Goal: Task Accomplishment & Management: Complete application form

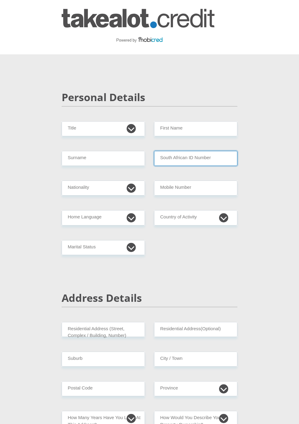
click at [162, 152] on input "South African ID Number" at bounding box center [195, 158] width 83 height 15
click at [162, 158] on input "South African ID Number" at bounding box center [195, 158] width 83 height 15
click at [99, 130] on select "Mr Ms Mrs Dr [PERSON_NAME]" at bounding box center [103, 128] width 83 height 15
select select "Mr"
click at [62, 121] on select "Mr Ms Mrs Dr [PERSON_NAME]" at bounding box center [103, 128] width 83 height 15
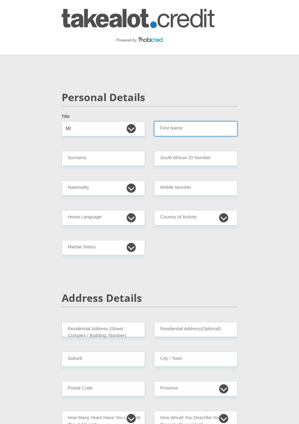
click at [199, 129] on input "First Name" at bounding box center [195, 128] width 83 height 15
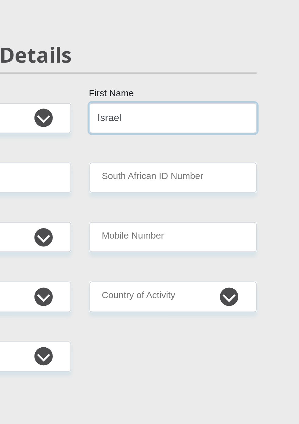
type input "Israel"
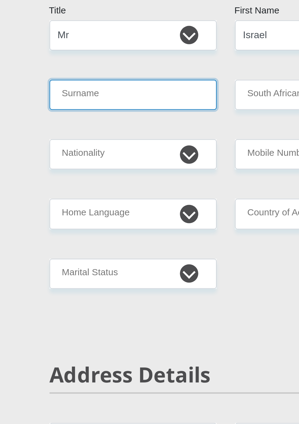
click at [86, 160] on input "Surname" at bounding box center [103, 158] width 83 height 15
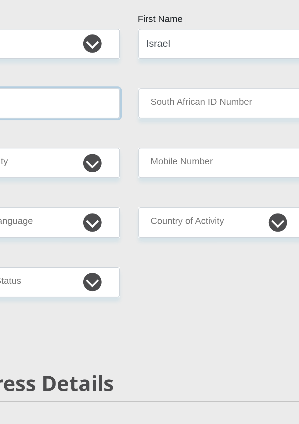
type input "Killarney"
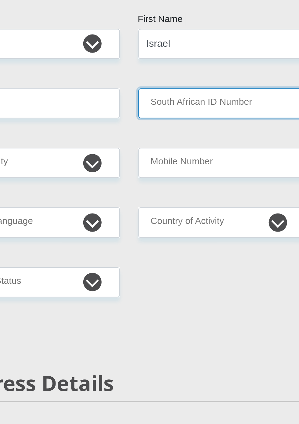
click at [190, 159] on input "South African ID Number" at bounding box center [195, 158] width 83 height 15
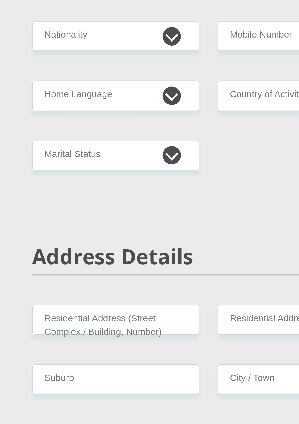
type input "[CREDIT_CARD_NUMBER]"
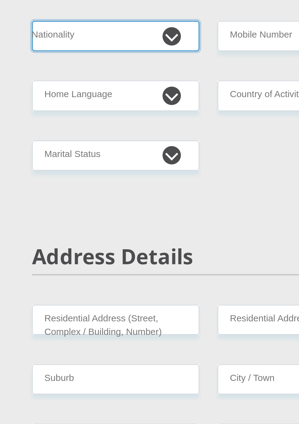
click at [136, 195] on select "[GEOGRAPHIC_DATA] [GEOGRAPHIC_DATA] [GEOGRAPHIC_DATA] [GEOGRAPHIC_DATA] [GEOGRA…" at bounding box center [103, 187] width 83 height 15
select select "ZAF"
click at [62, 180] on select "[GEOGRAPHIC_DATA] [GEOGRAPHIC_DATA] [GEOGRAPHIC_DATA] [GEOGRAPHIC_DATA] [GEOGRA…" at bounding box center [103, 187] width 83 height 15
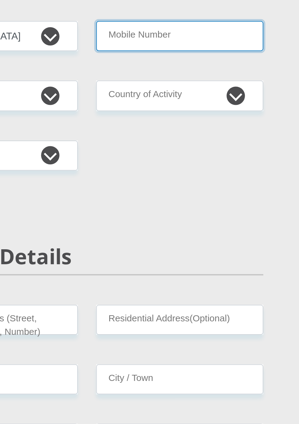
click at [188, 189] on input "Mobile Number" at bounding box center [195, 187] width 83 height 15
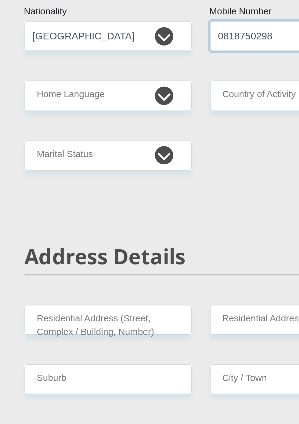
type input "0818750298"
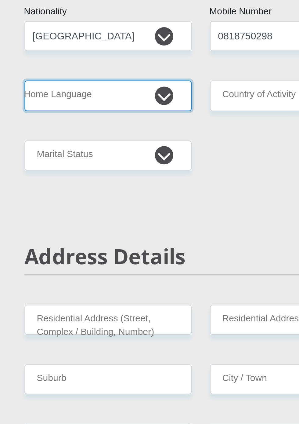
click at [128, 224] on select "Afrikaans English Sepedi South Ndebele Southern Sotho Swati Tsonga Tswana Venda…" at bounding box center [103, 217] width 83 height 15
select select "afr"
click at [62, 210] on select "Afrikaans English Sepedi South Ndebele Southern Sotho Swati Tsonga Tswana Venda…" at bounding box center [103, 217] width 83 height 15
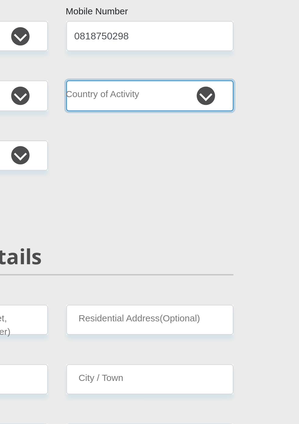
click at [220, 219] on select "[GEOGRAPHIC_DATA] [GEOGRAPHIC_DATA] [GEOGRAPHIC_DATA] [GEOGRAPHIC_DATA] [GEOGRA…" at bounding box center [195, 217] width 83 height 15
select select "ZAF"
click at [154, 210] on select "[GEOGRAPHIC_DATA] [GEOGRAPHIC_DATA] [GEOGRAPHIC_DATA] [GEOGRAPHIC_DATA] [GEOGRA…" at bounding box center [195, 217] width 83 height 15
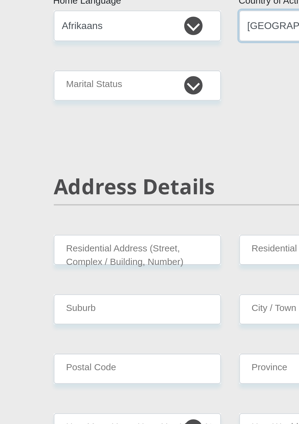
scroll to position [76, 0]
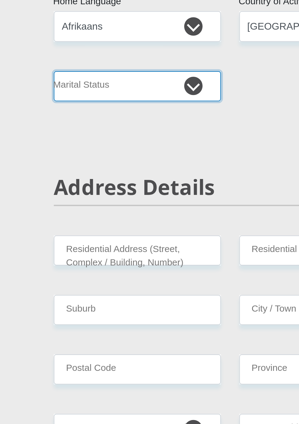
click at [131, 176] on select "Married ANC Single Divorced Widowed Married COP or Customary Law" at bounding box center [103, 171] width 83 height 15
select select "4"
click at [62, 164] on select "Married ANC Single Divorced Widowed Married COP or Customary Law" at bounding box center [103, 171] width 83 height 15
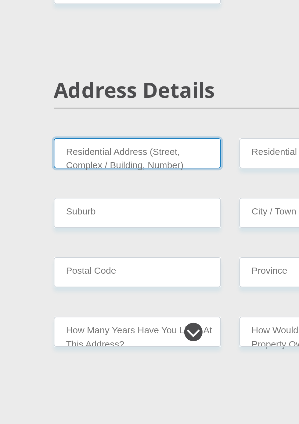
click at [134, 253] on input "Residential Address (Street, Complex / Building, Number)" at bounding box center [103, 253] width 83 height 15
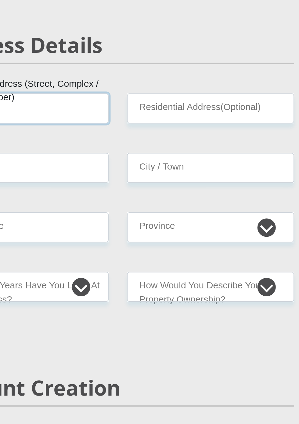
type input "23"
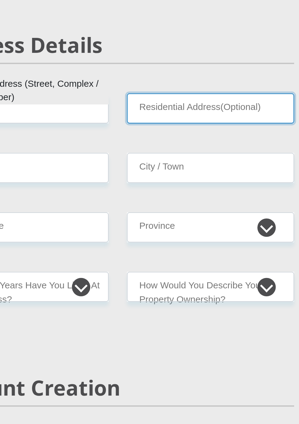
click at [192, 254] on input "Residential Address(Optional)" at bounding box center [195, 253] width 83 height 15
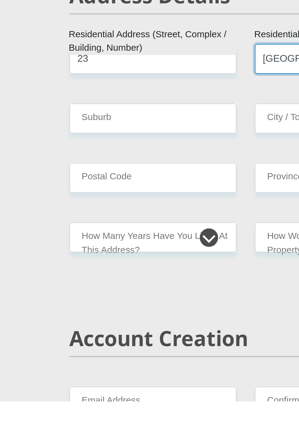
type input "[GEOGRAPHIC_DATA]"
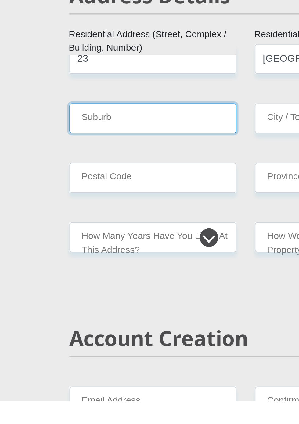
click at [103, 281] on input "Suburb" at bounding box center [103, 282] width 83 height 15
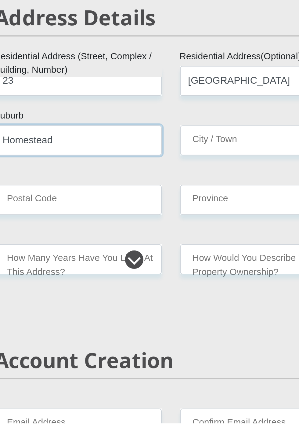
type input "Homestead"
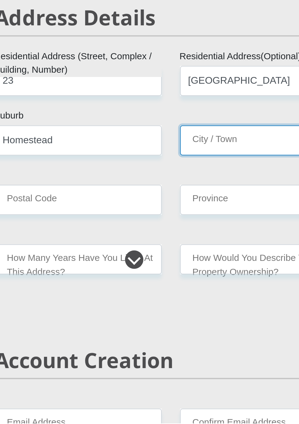
click at [180, 282] on input "City / Town" at bounding box center [195, 282] width 83 height 15
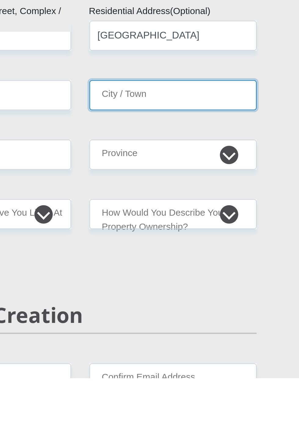
type input "[PERSON_NAME]"
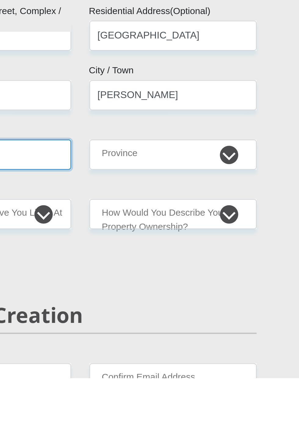
type input "8301"
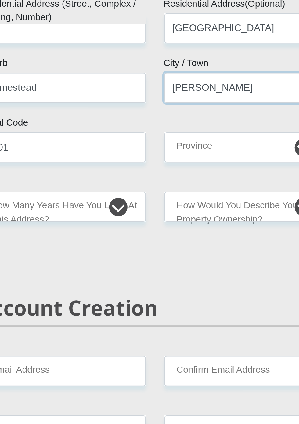
scroll to position [102, 0]
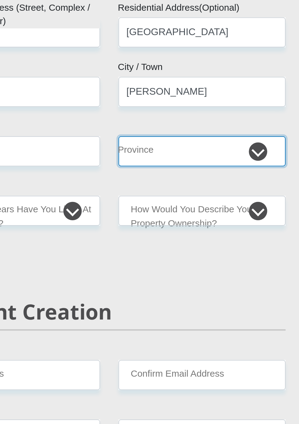
click at [225, 291] on select "Eastern Cape Free State [GEOGRAPHIC_DATA] [GEOGRAPHIC_DATA][DATE] [GEOGRAPHIC_D…" at bounding box center [195, 286] width 83 height 15
click at [154, 279] on select "Eastern Cape Free State [GEOGRAPHIC_DATA] [GEOGRAPHIC_DATA][DATE] [GEOGRAPHIC_D…" at bounding box center [195, 286] width 83 height 15
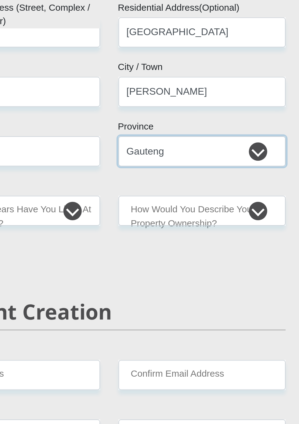
click at [230, 284] on select "Eastern Cape Free State [GEOGRAPHIC_DATA] [GEOGRAPHIC_DATA][DATE] [GEOGRAPHIC_D…" at bounding box center [195, 286] width 83 height 15
select select "[GEOGRAPHIC_DATA]"
click at [154, 279] on select "Eastern Cape Free State [GEOGRAPHIC_DATA] [GEOGRAPHIC_DATA][DATE] [GEOGRAPHIC_D…" at bounding box center [195, 286] width 83 height 15
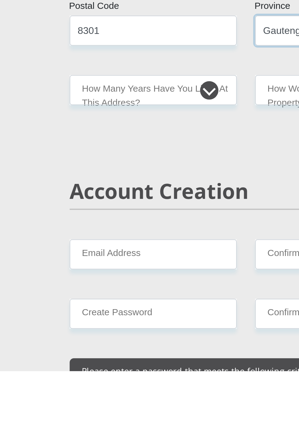
scroll to position [135, 0]
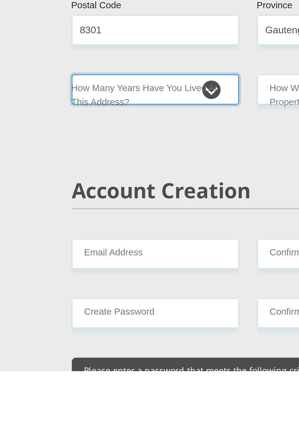
click at [136, 289] on select "less than 1 year 1-3 years 3-5 years 5+ years" at bounding box center [103, 283] width 83 height 15
select select "5"
click at [62, 276] on select "less than 1 year 1-3 years 3-5 years 5+ years" at bounding box center [103, 283] width 83 height 15
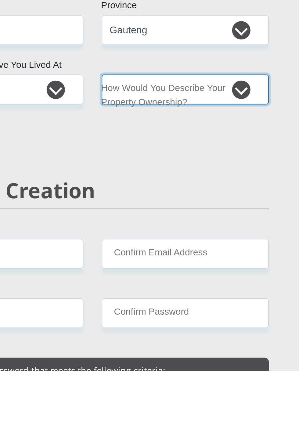
click at [224, 286] on select "Owned Rented Family Owned Company Dwelling" at bounding box center [195, 283] width 83 height 15
select select "parents"
click at [154, 276] on select "Owned Rented Family Owned Company Dwelling" at bounding box center [195, 283] width 83 height 15
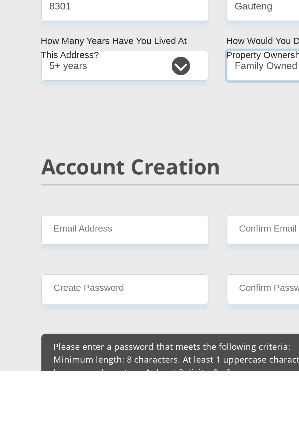
scroll to position [165, 0]
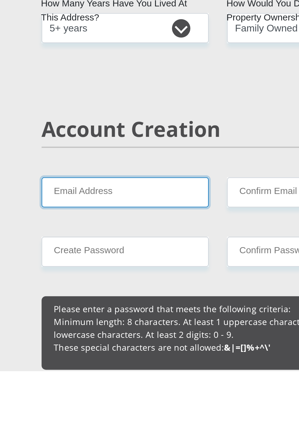
click at [126, 332] on input "Email Address" at bounding box center [103, 334] width 83 height 15
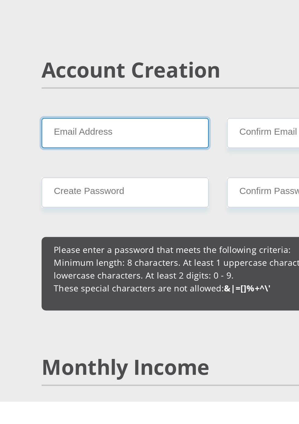
scroll to position [244, 0]
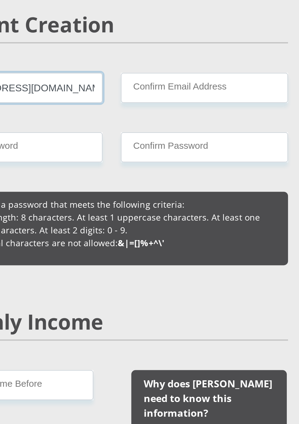
type input "[EMAIL_ADDRESS][DOMAIN_NAME]"
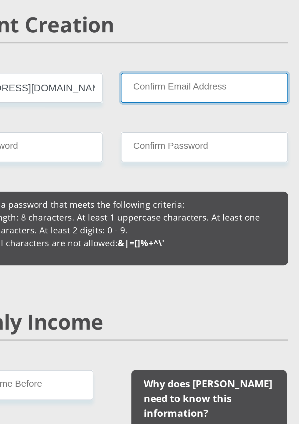
click at [198, 258] on input "Confirm Email Address" at bounding box center [195, 256] width 83 height 15
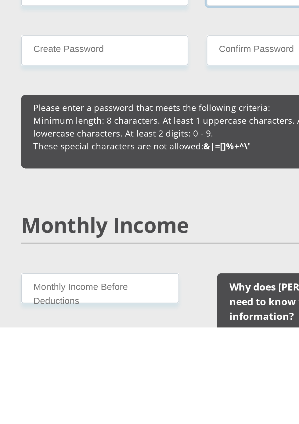
type input "[EMAIL_ADDRESS][DOMAIN_NAME]"
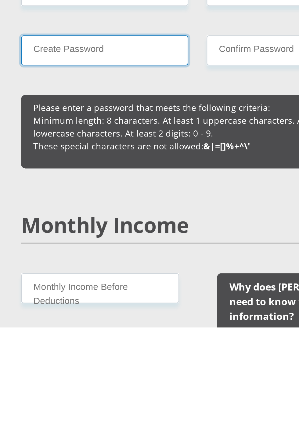
click at [129, 286] on input "Create Password" at bounding box center [103, 286] width 83 height 15
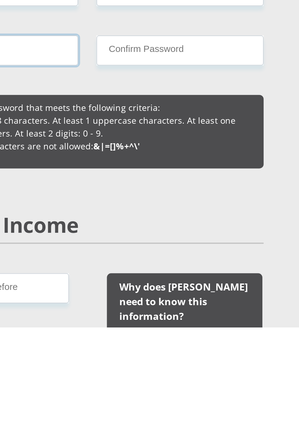
type input "bradK@1963"
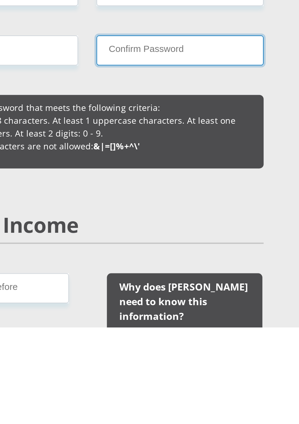
click at [175, 287] on input "Confirm Password" at bounding box center [195, 286] width 83 height 15
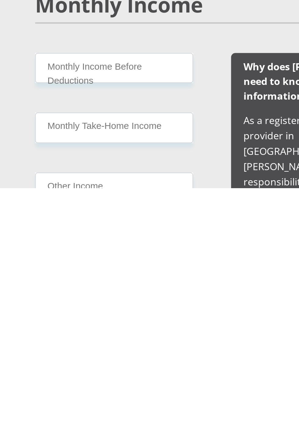
scroll to position [284, 0]
type input "bradK@1963"
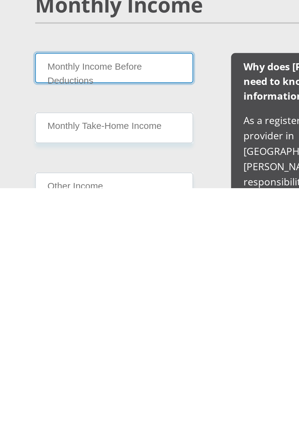
click at [124, 365] on input "Monthly Income Before Deductions" at bounding box center [101, 364] width 79 height 15
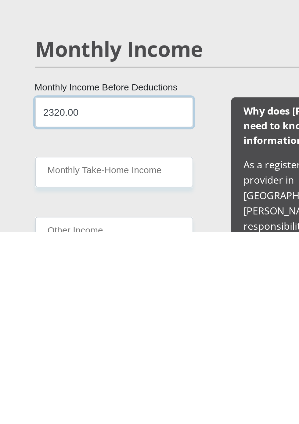
type input "2320.00"
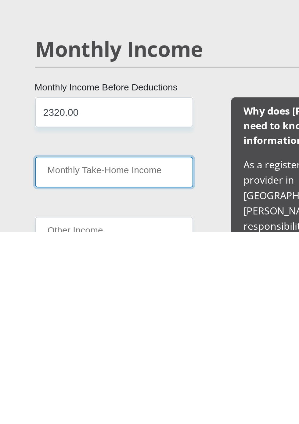
click at [106, 394] on input "Monthly Take-Home Income" at bounding box center [101, 393] width 79 height 15
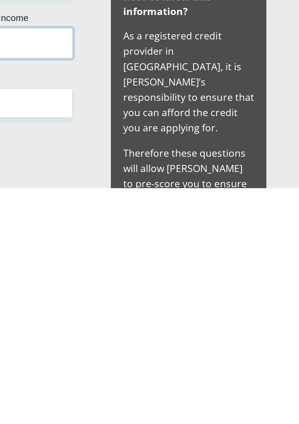
scroll to position [331, 0]
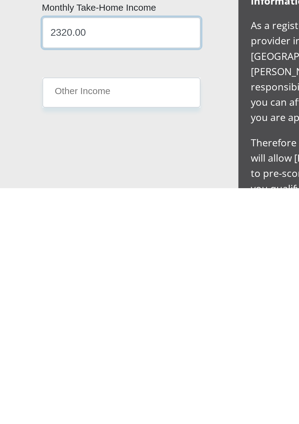
type input "2320.00"
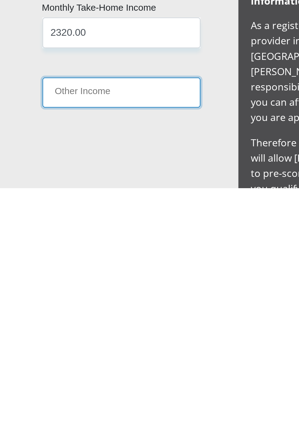
click at [118, 377] on input "Other Income" at bounding box center [101, 376] width 79 height 15
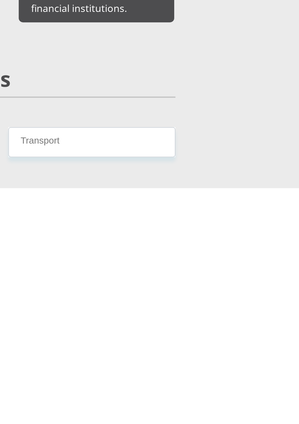
scroll to position [472, 0]
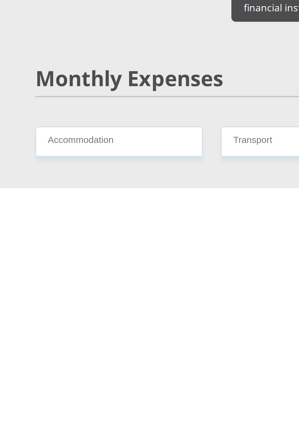
type input "5000.00"
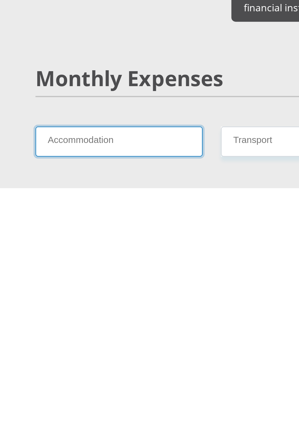
click at [117, 393] on input "Accommodation" at bounding box center [103, 400] width 83 height 15
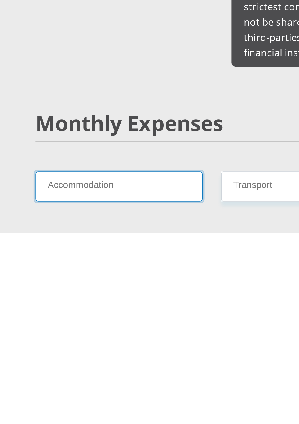
scroll to position [472, 0]
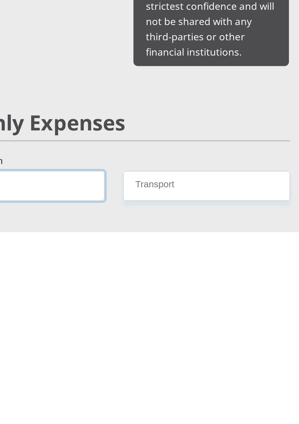
type input "200.00"
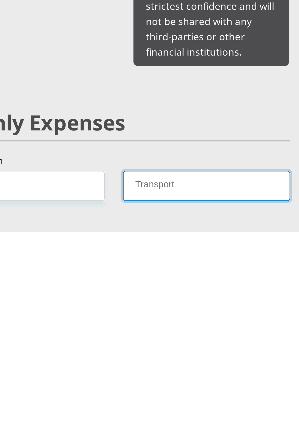
click at [188, 393] on input "Transport" at bounding box center [195, 400] width 83 height 15
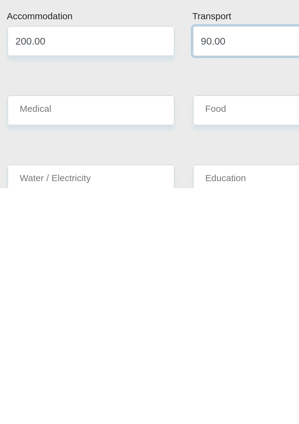
scroll to position [523, 0]
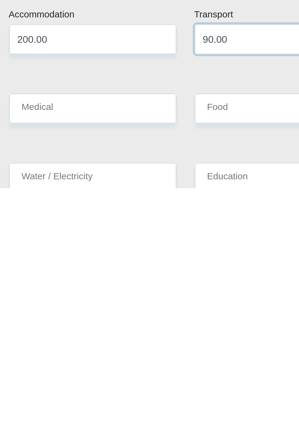
type input "90.00"
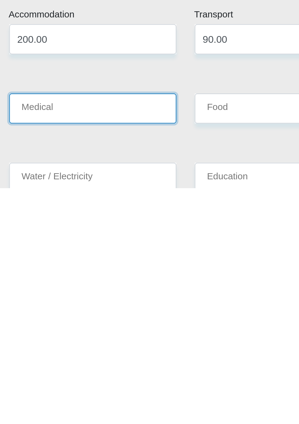
click at [105, 377] on input "Medical" at bounding box center [103, 384] width 83 height 15
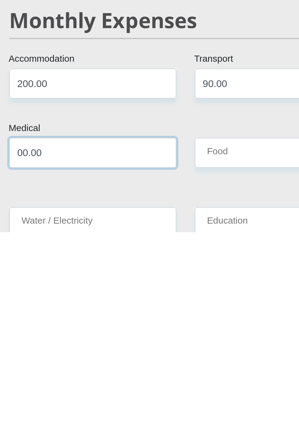
type input "00.00"
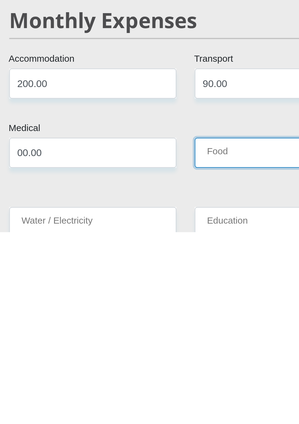
click at [176, 377] on input "Food" at bounding box center [195, 384] width 83 height 15
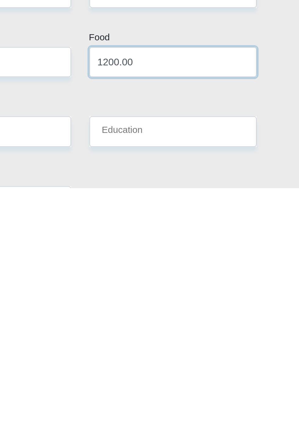
scroll to position [552, 0]
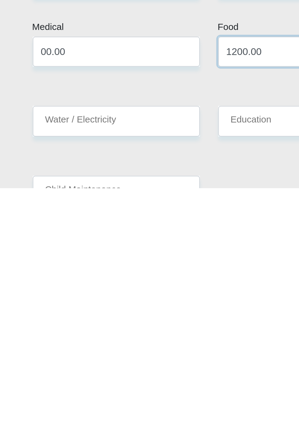
type input "1200.00"
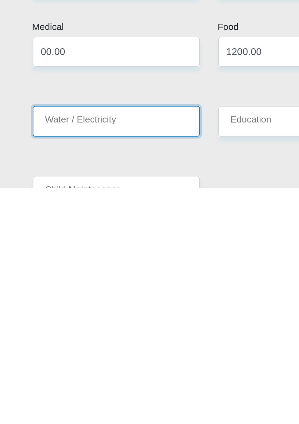
click at [116, 383] on input "Water / Electricity" at bounding box center [103, 390] width 83 height 15
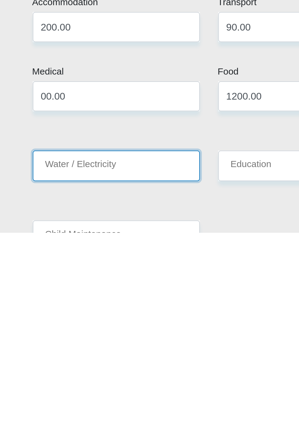
scroll to position [551, 0]
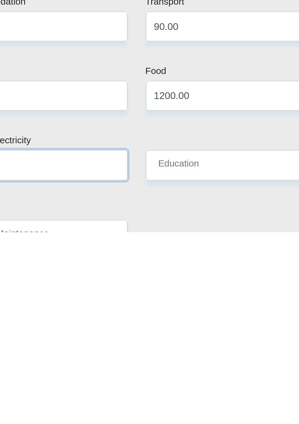
type input "300.00"
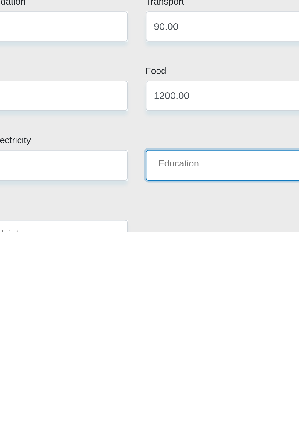
click at [190, 383] on input "Education" at bounding box center [195, 390] width 83 height 15
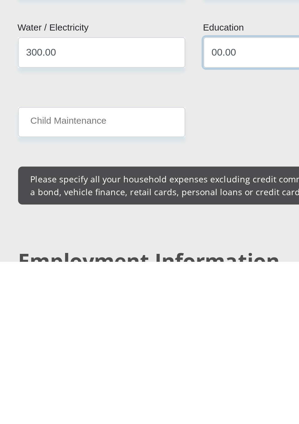
scroll to position [622, 0]
type input "00.00"
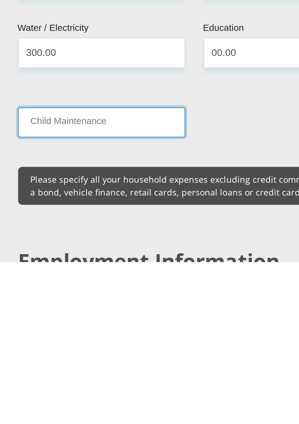
click at [106, 347] on input "Child Maintenance" at bounding box center [103, 354] width 83 height 15
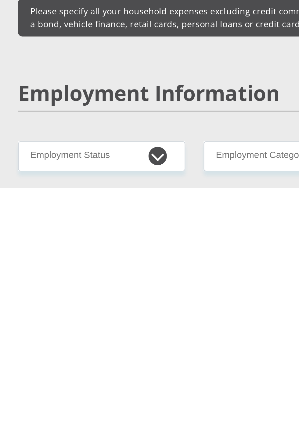
scroll to position [680, 0]
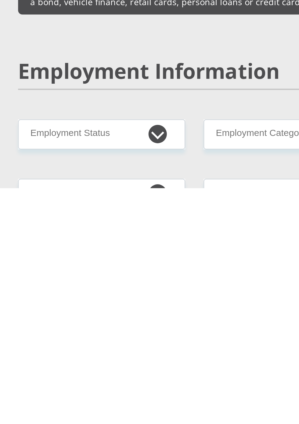
type input "00.00"
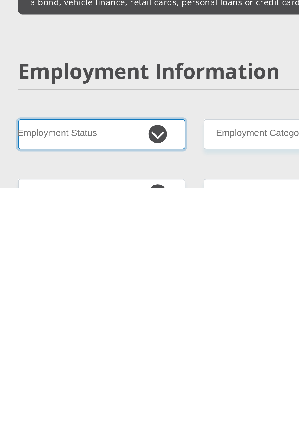
click at [136, 390] on select "Permanent/Full-time Part-time/Casual [DEMOGRAPHIC_DATA] Worker Self-Employed Ho…" at bounding box center [103, 397] width 83 height 15
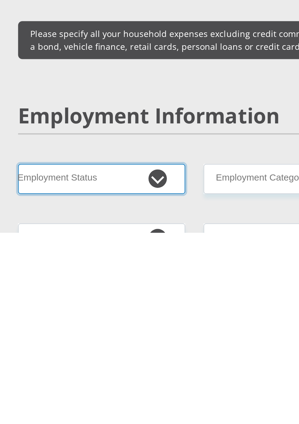
scroll to position [680, 0]
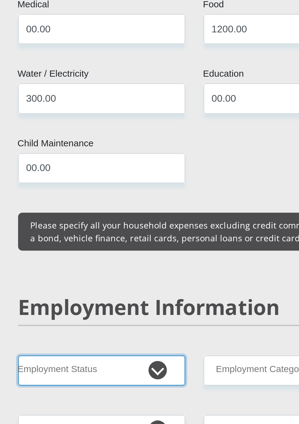
select select "6"
click at [62, 390] on select "Permanent/Full-time Part-time/Casual [DEMOGRAPHIC_DATA] Worker Self-Employed Ho…" at bounding box center [103, 397] width 83 height 15
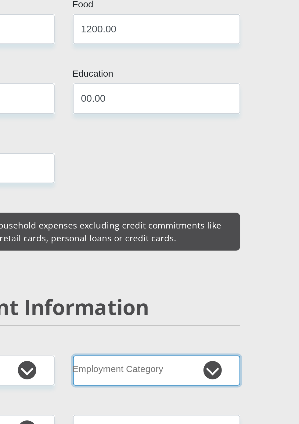
click at [224, 390] on select "AGRICULTURE ALCOHOL & TOBACCO CONSTRUCTION MATERIALS METALLURGY EQUIPMENT FOR R…" at bounding box center [195, 397] width 83 height 15
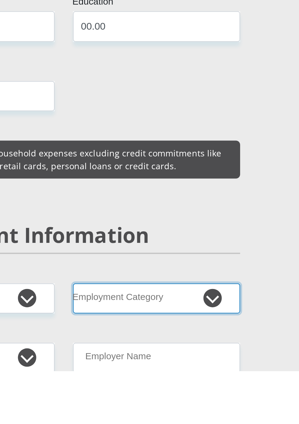
scroll to position [690, 0]
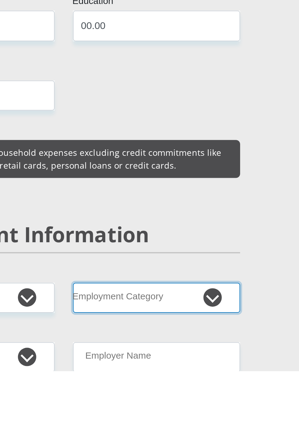
click at [178, 380] on select "AGRICULTURE ALCOHOL & TOBACCO CONSTRUCTION MATERIALS METALLURGY EQUIPMENT FOR R…" at bounding box center [195, 387] width 83 height 15
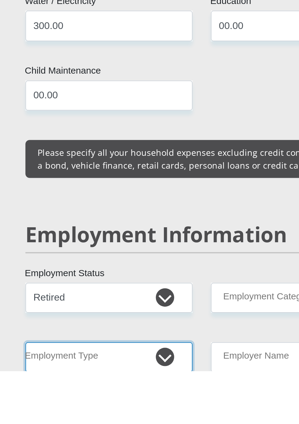
click at [133, 410] on select "College/Lecturer Craft Seller Creative Driver Executive Farmer Forces - Non Com…" at bounding box center [103, 417] width 83 height 15
select select "Pensioner"
click at [62, 410] on select "College/Lecturer Craft Seller Creative Driver Executive Farmer Forces - Non Com…" at bounding box center [103, 417] width 83 height 15
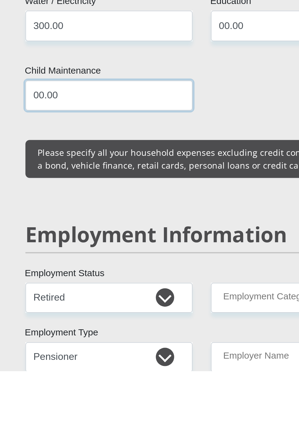
scroll to position [769, 0]
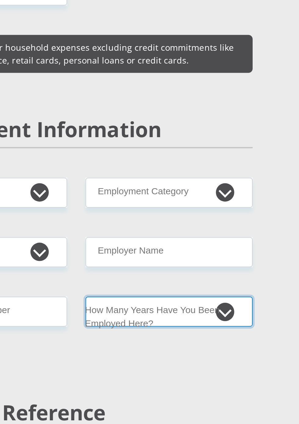
click at [225, 360] on select "less than 1 year 1-3 years 3-5 years 5+ years" at bounding box center [195, 367] width 83 height 15
select select "48"
click at [154, 360] on select "less than 1 year 1-3 years 3-5 years 5+ years" at bounding box center [195, 367] width 83 height 15
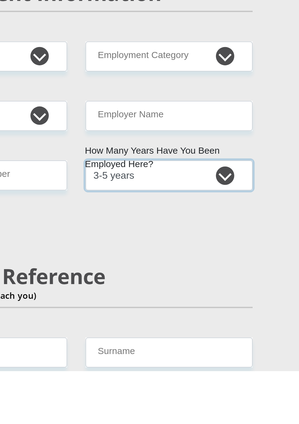
scroll to position [812, 0]
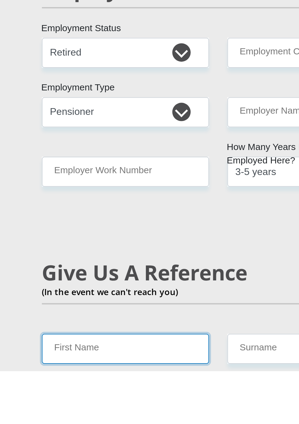
click at [114, 405] on input "First Name" at bounding box center [103, 412] width 83 height 15
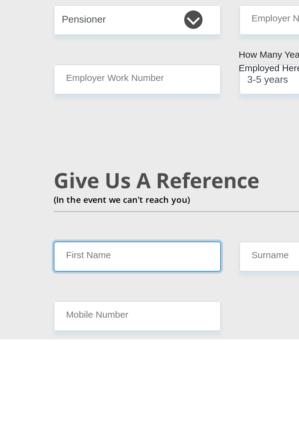
scroll to position [842, 0]
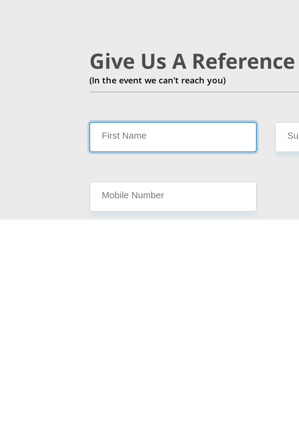
click at [74, 375] on input "First Name" at bounding box center [103, 382] width 83 height 15
click at [70, 375] on input "First Name" at bounding box center [103, 382] width 83 height 15
click at [76, 375] on input "First Name" at bounding box center [103, 382] width 83 height 15
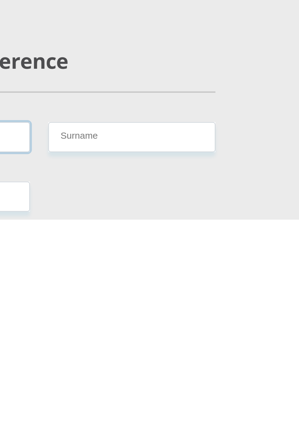
type input "[PERSON_NAME]"
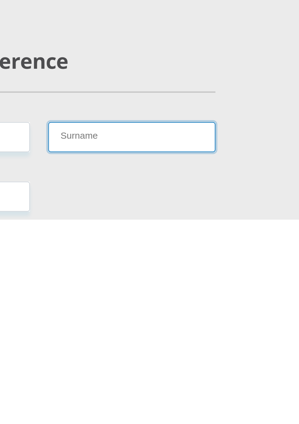
click at [178, 375] on input "Surname" at bounding box center [195, 382] width 83 height 15
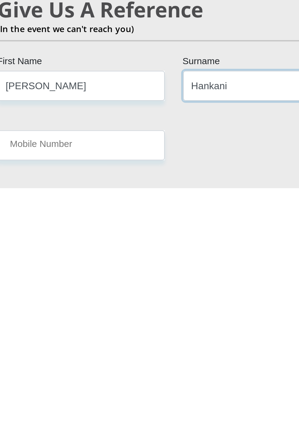
scroll to position [852, 0]
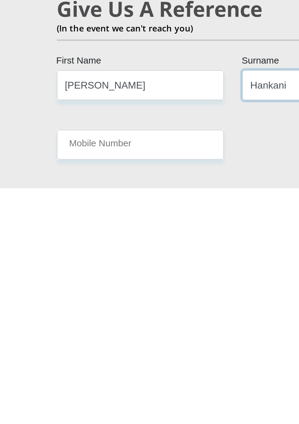
type input "Hankani"
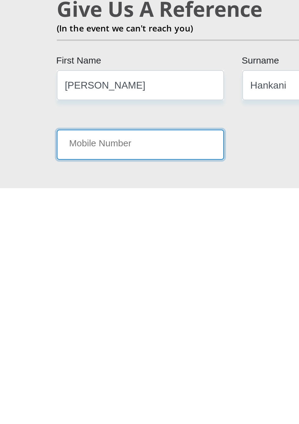
click at [93, 395] on input "Mobile Number" at bounding box center [103, 402] width 83 height 15
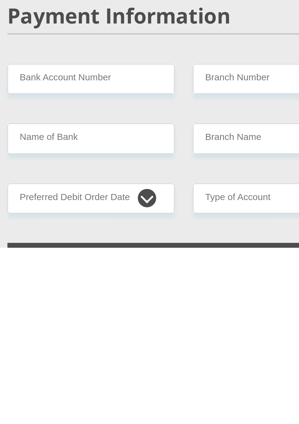
scroll to position [997, 0]
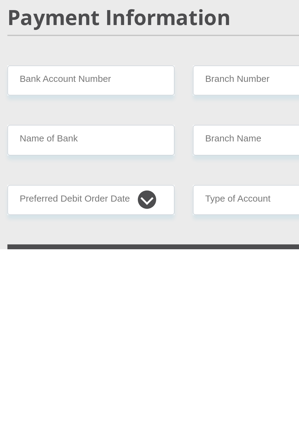
type input "0732338892"
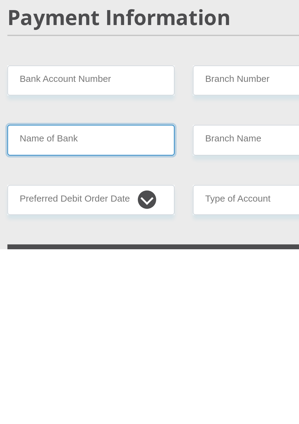
click at [118, 362] on input "Name of Bank" at bounding box center [103, 369] width 83 height 15
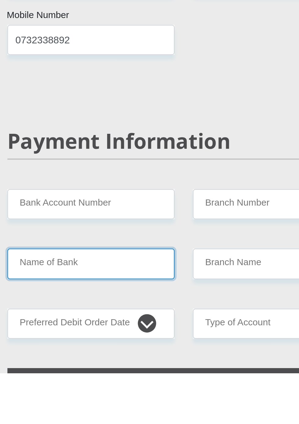
click at [80, 362] on input "Name of Bank" at bounding box center [103, 369] width 83 height 15
click at [87, 362] on input "Name of Bank" at bounding box center [103, 369] width 83 height 15
click at [68, 362] on input "Name of Bank" at bounding box center [103, 369] width 83 height 15
click at [129, 362] on input "Name of Bank" at bounding box center [103, 369] width 83 height 15
